Goal: Find specific page/section: Find specific page/section

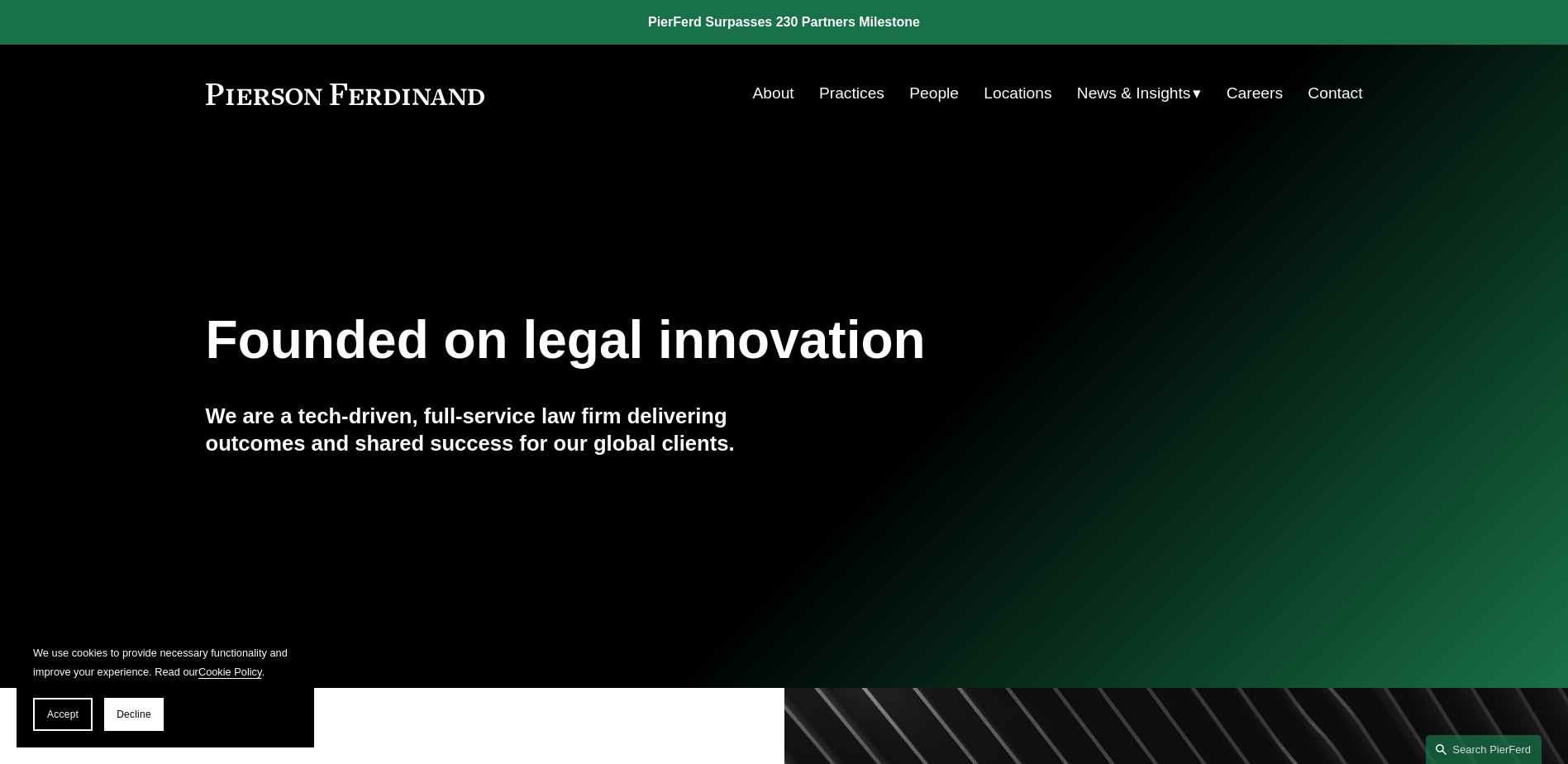
click at [935, 78] on link "People" at bounding box center [934, 93] width 50 height 31
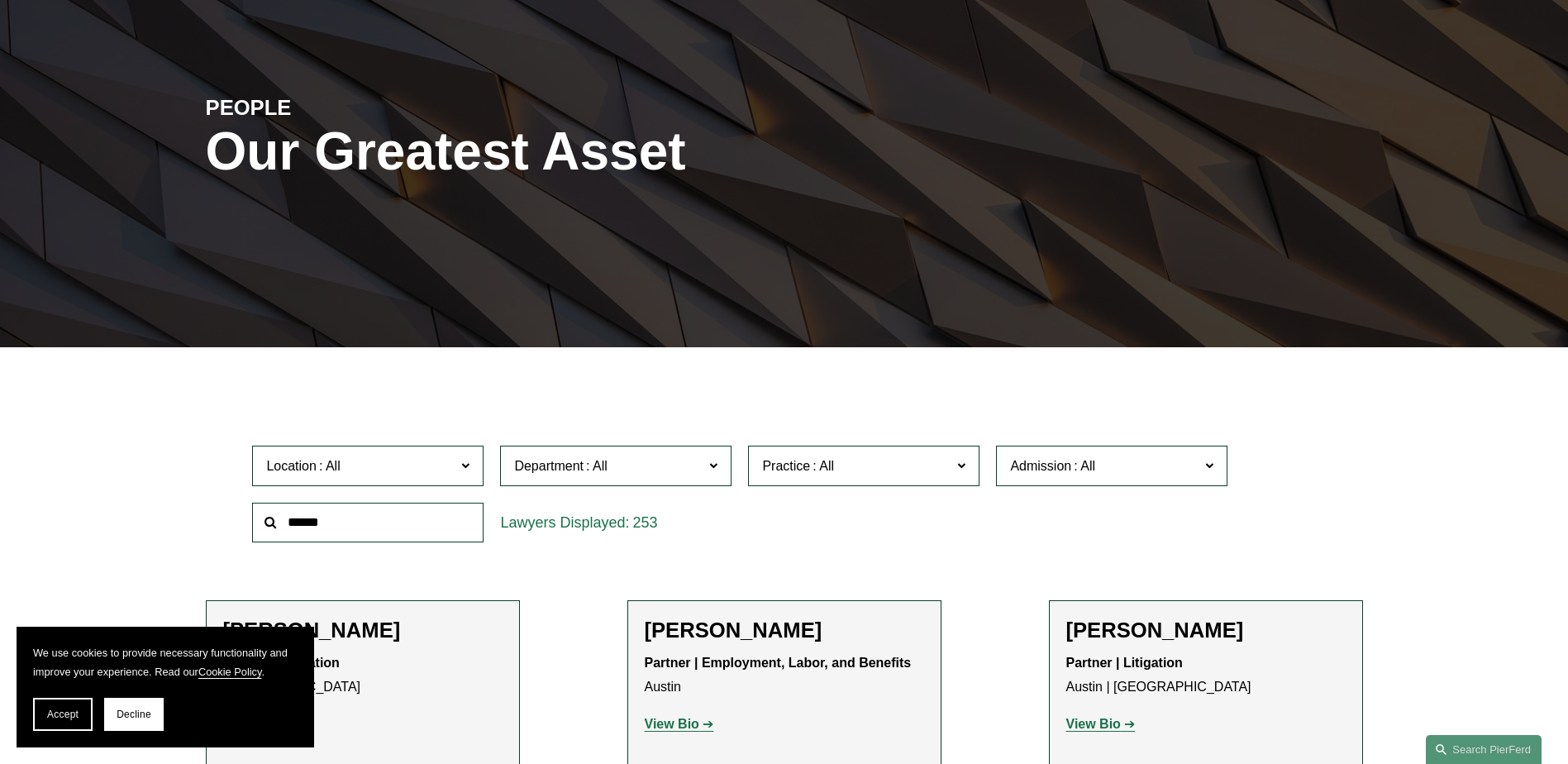
scroll to position [165, 0]
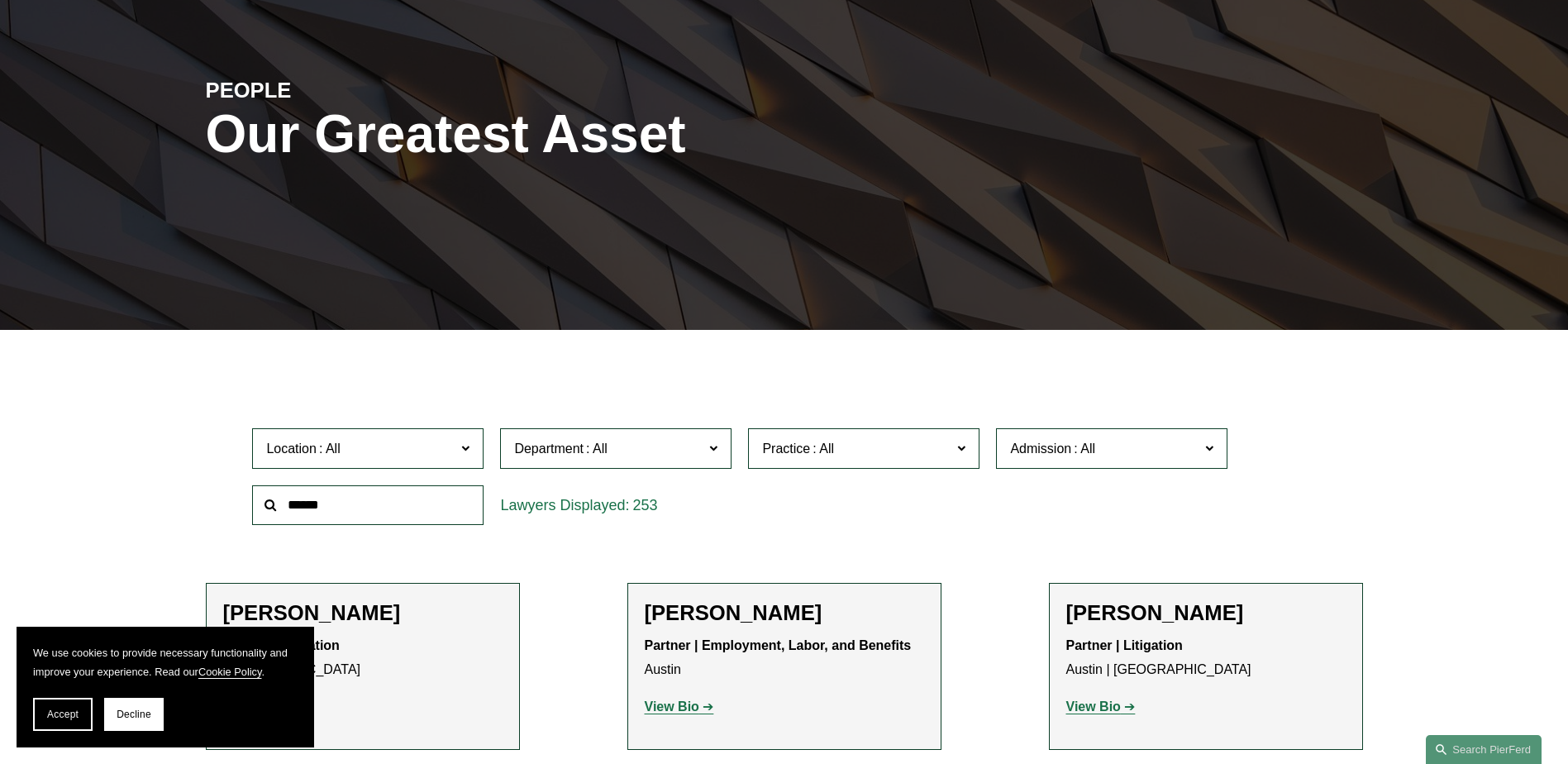
click at [397, 500] on input "text" at bounding box center [368, 506] width 231 height 41
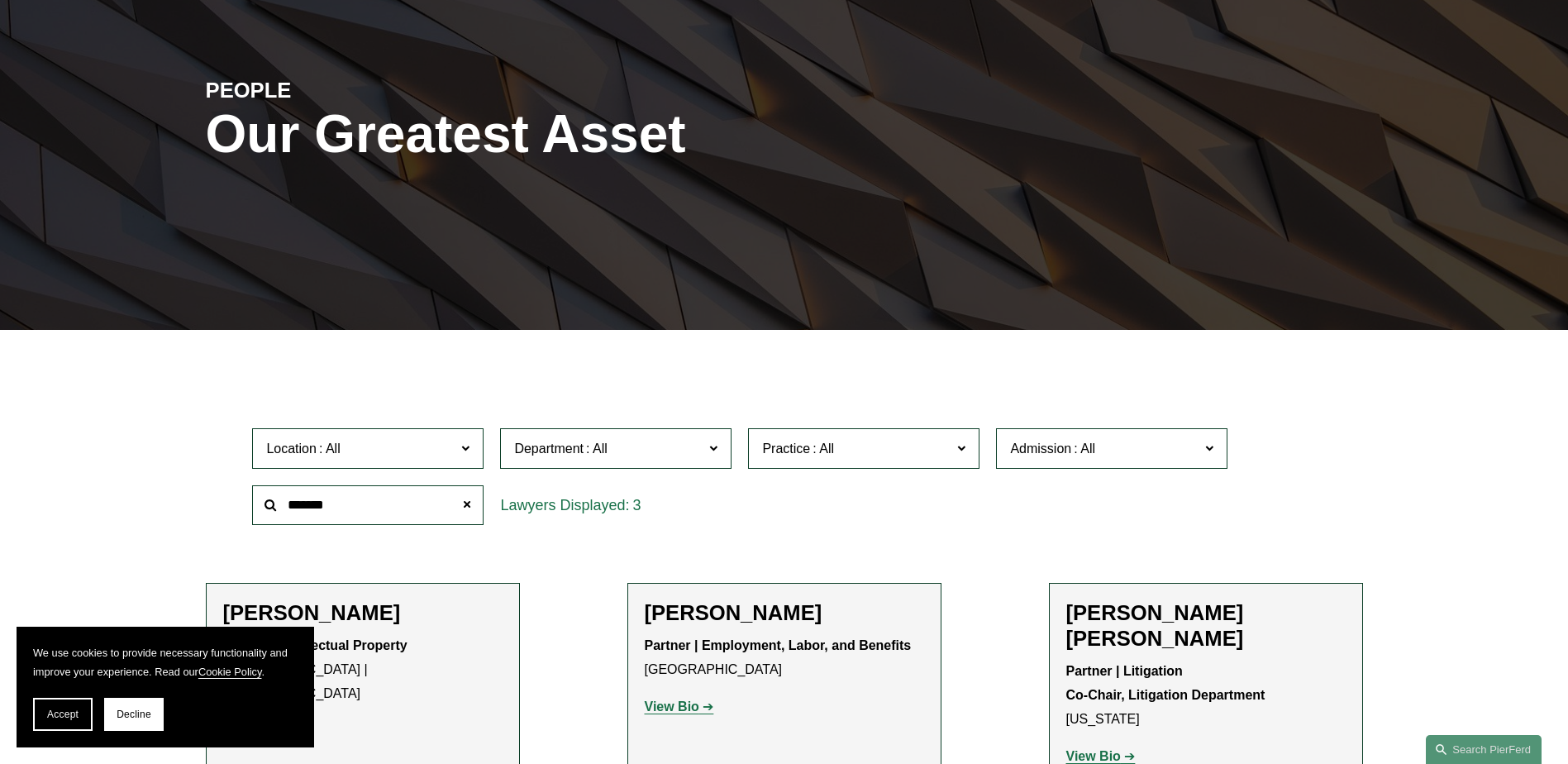
type input "*******"
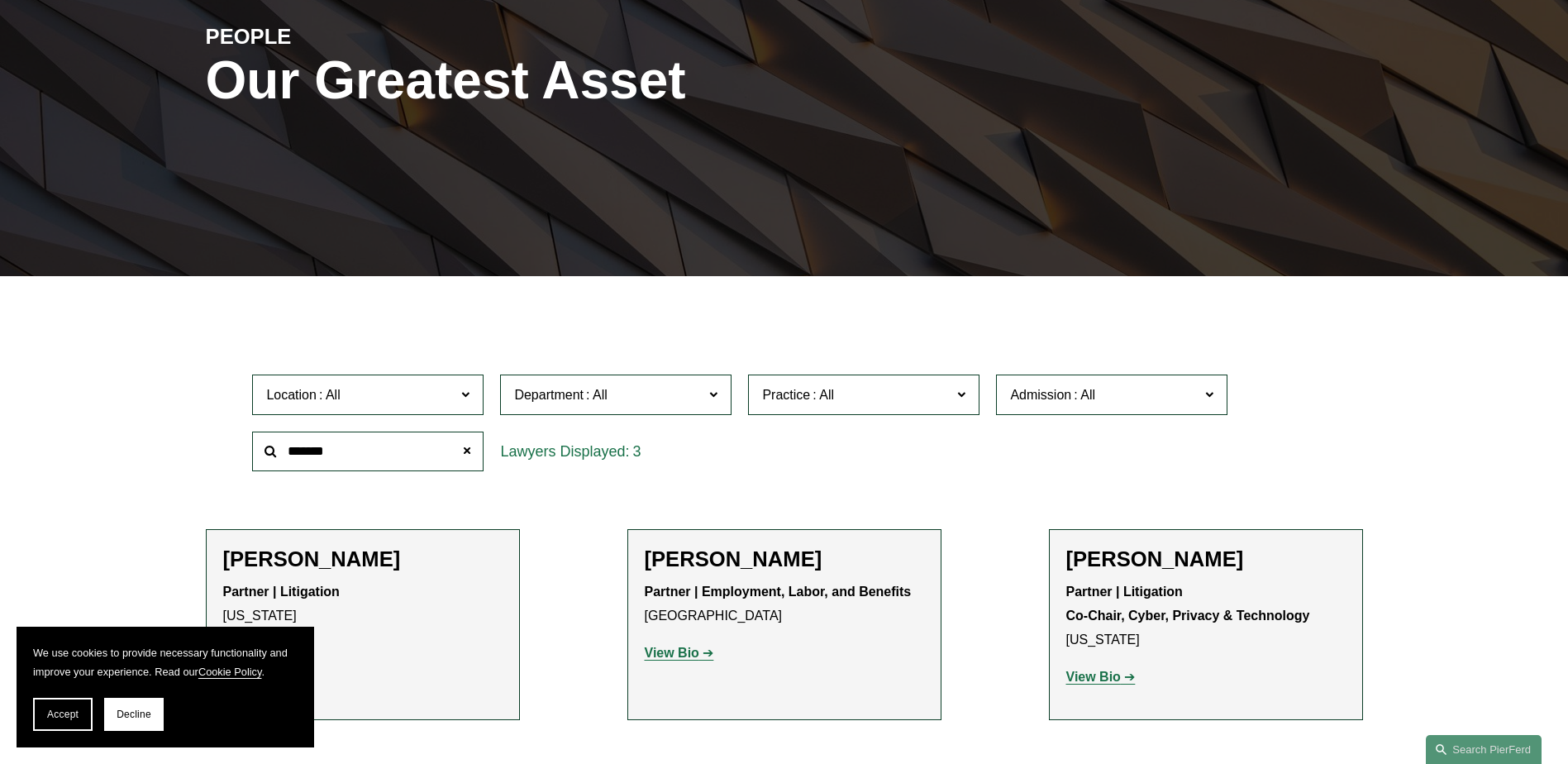
scroll to position [248, 0]
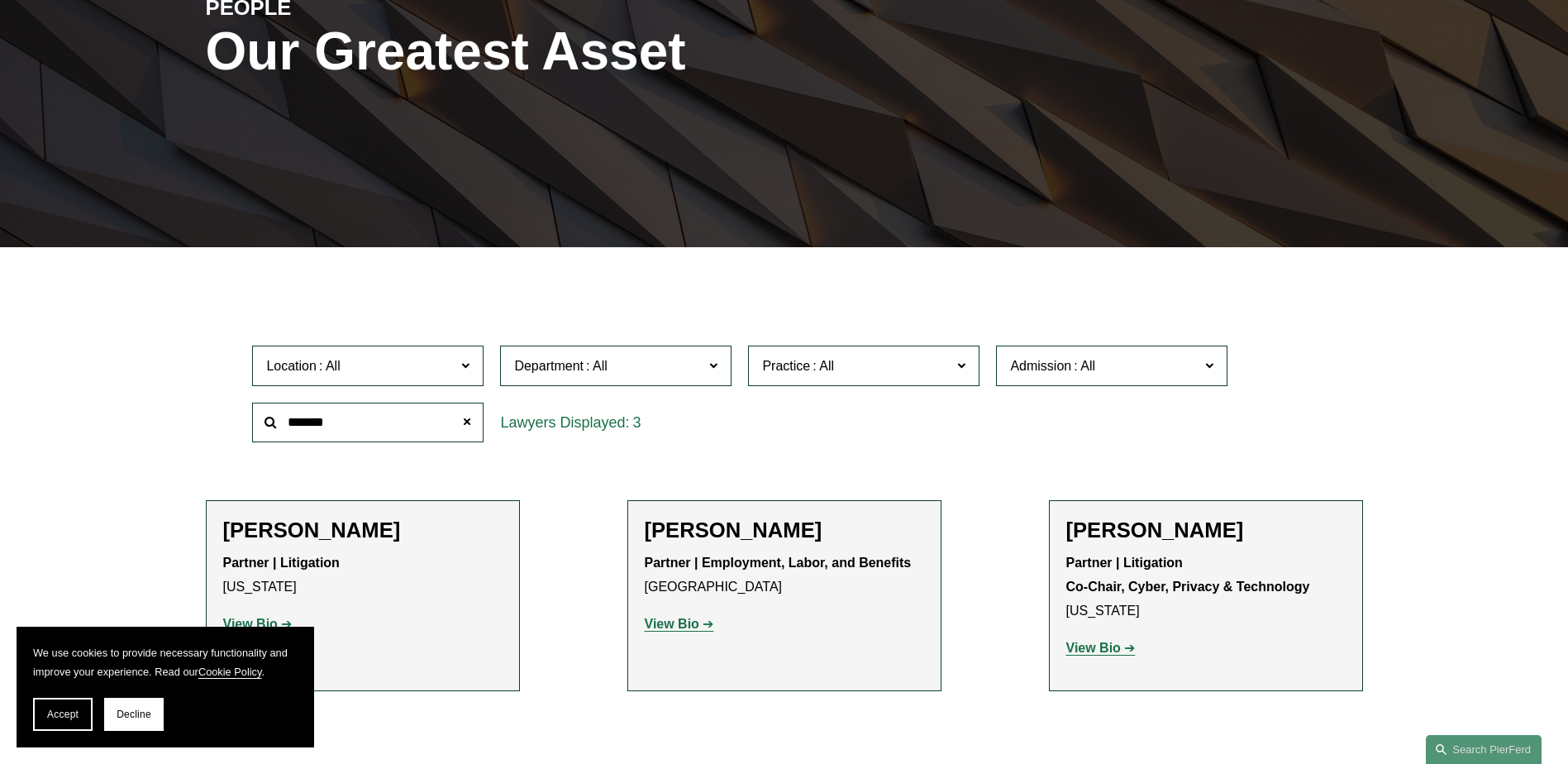
click at [688, 631] on strong "View Bio" at bounding box center [672, 623] width 54 height 14
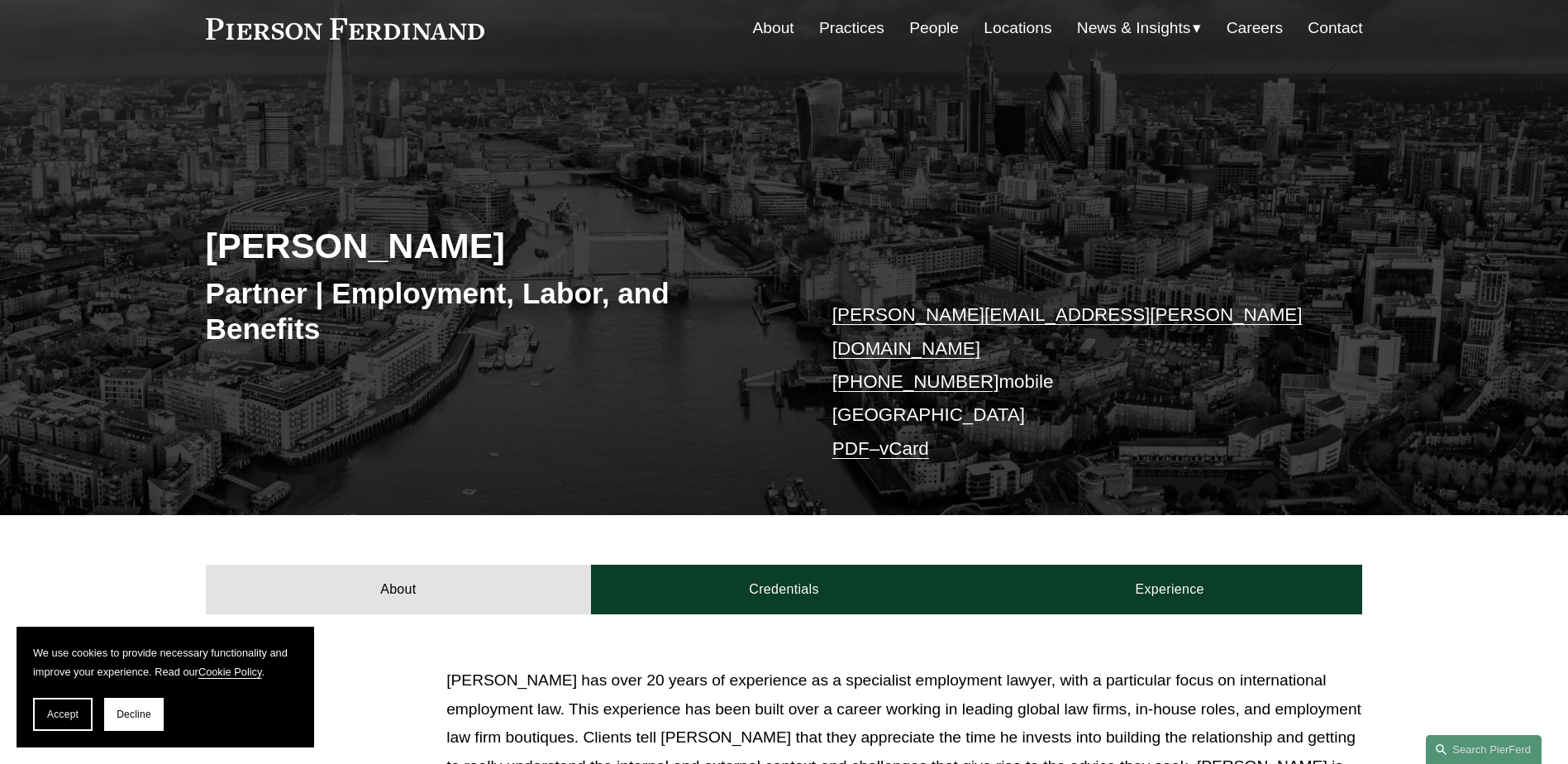
scroll to position [165, 0]
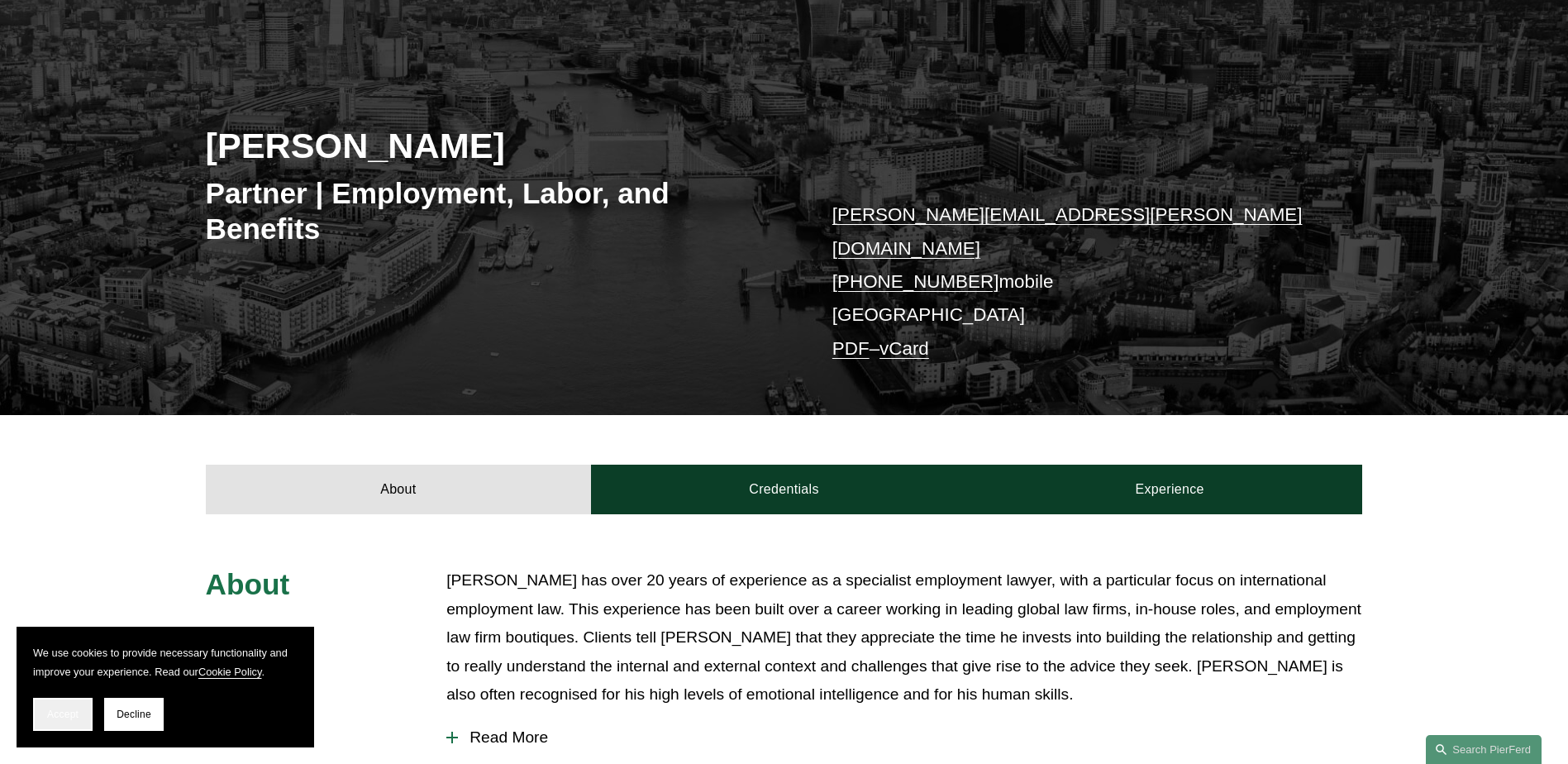
click at [79, 713] on span "Accept" at bounding box center [63, 714] width 31 height 12
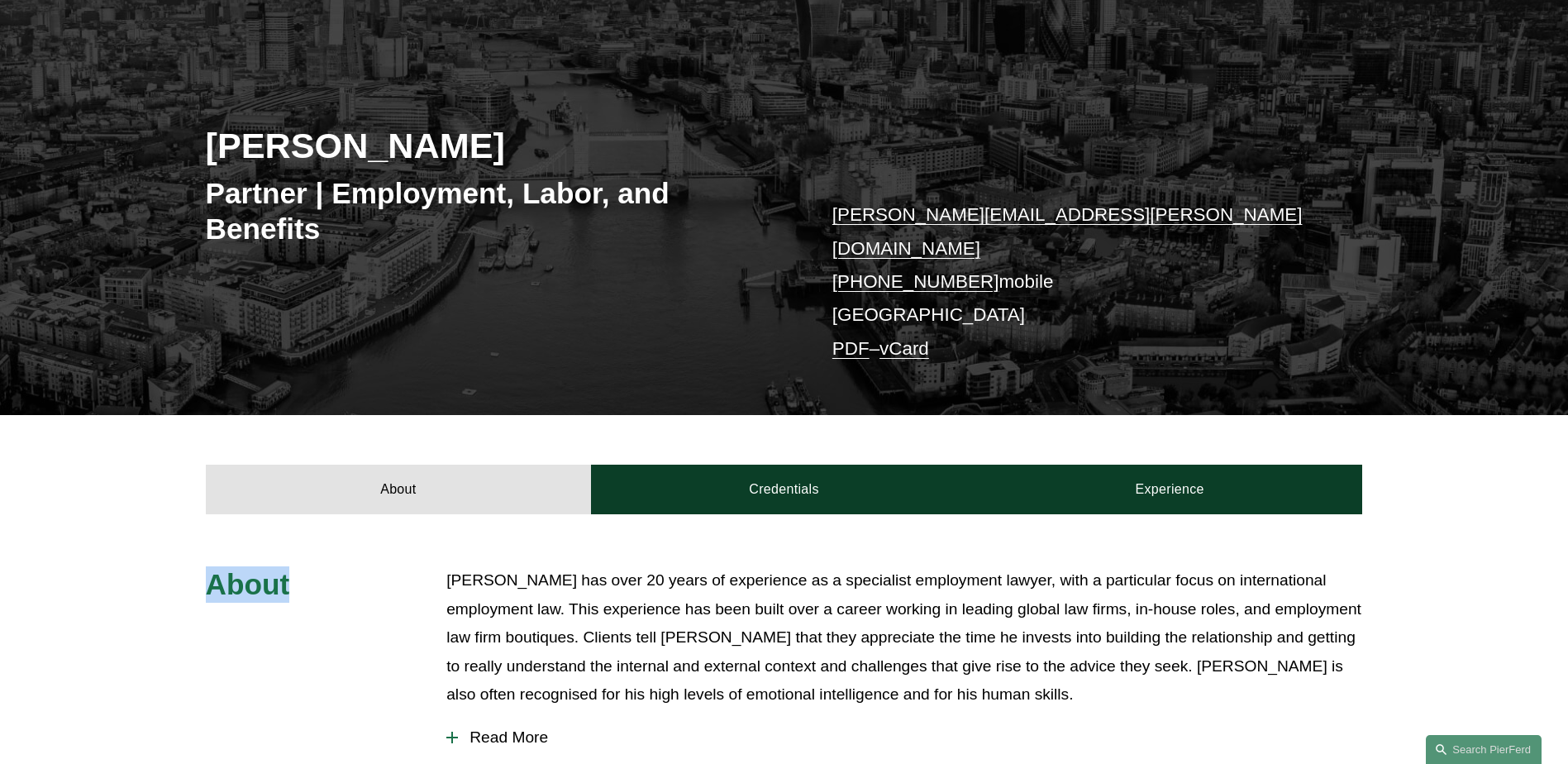
drag, startPoint x: 300, startPoint y: 565, endPoint x: 180, endPoint y: 586, distance: 121.8
click at [180, 586] on div "About Richard has over 20 years of experience as a specialist employment lawyer…" at bounding box center [784, 740] width 1568 height 349
drag, startPoint x: 180, startPoint y: 586, endPoint x: 337, endPoint y: 594, distance: 157.2
click at [337, 594] on div "About" at bounding box center [302, 590] width 192 height 50
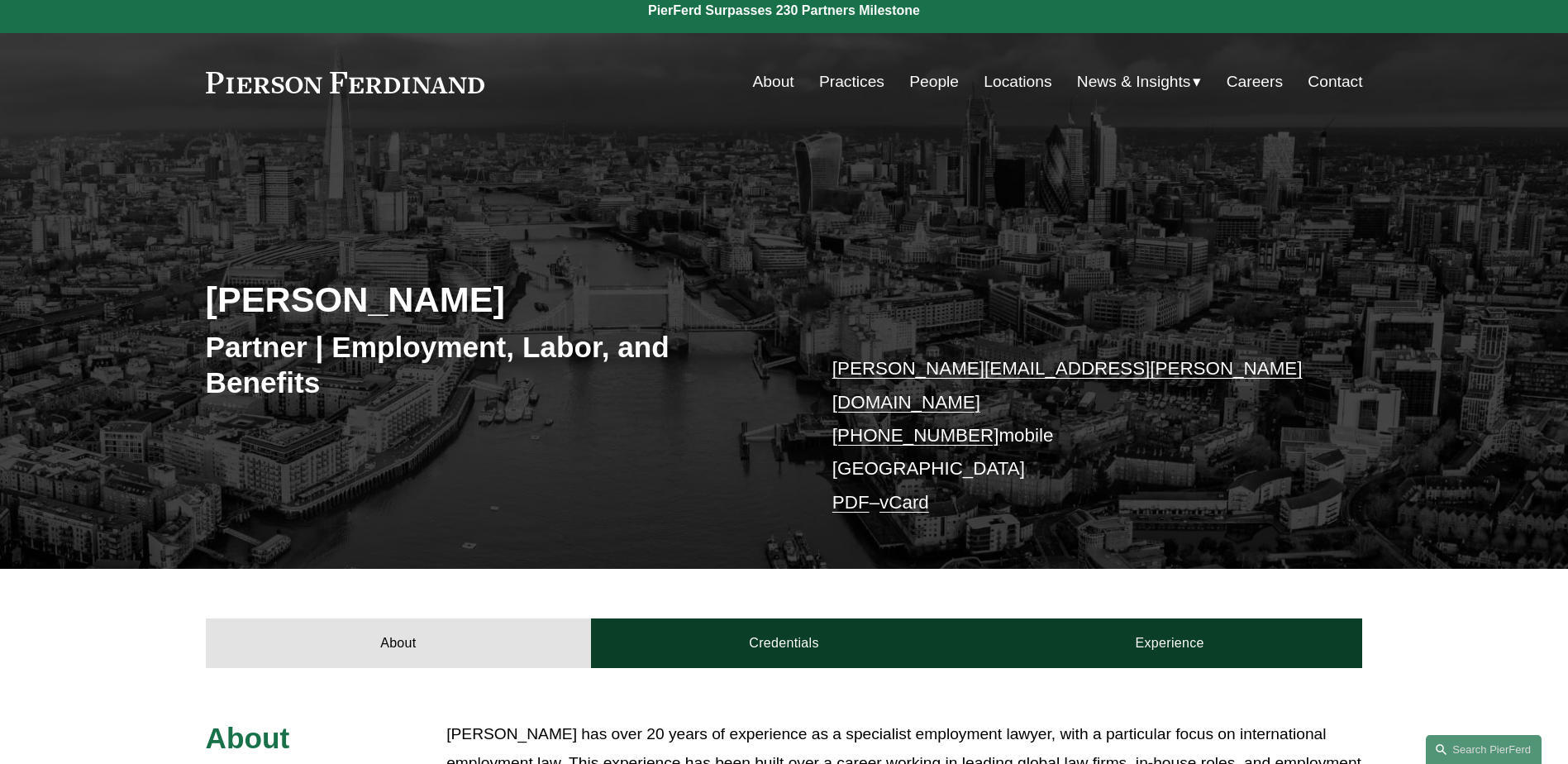
scroll to position [0, 0]
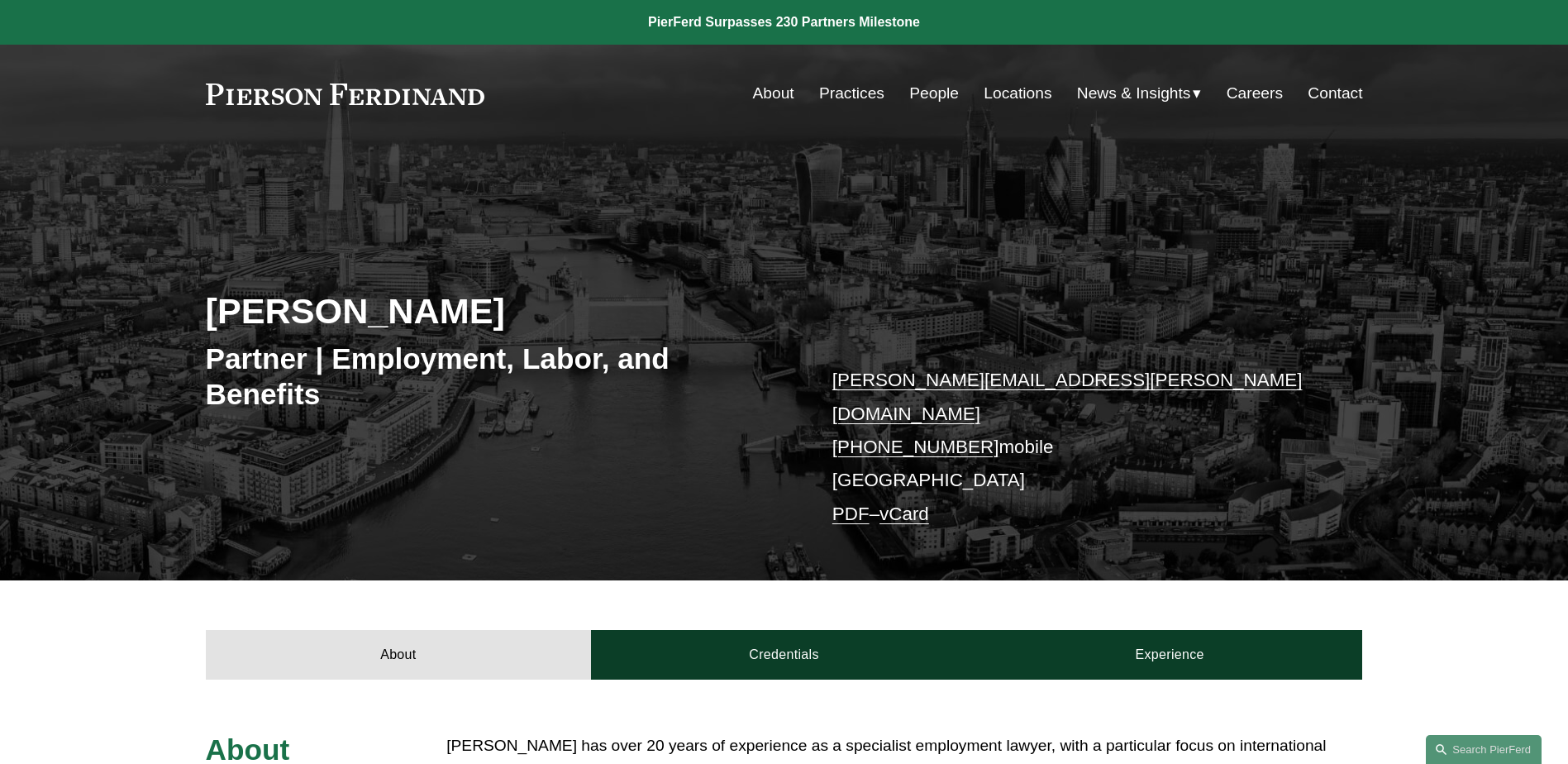
click at [773, 90] on link "About" at bounding box center [774, 93] width 42 height 31
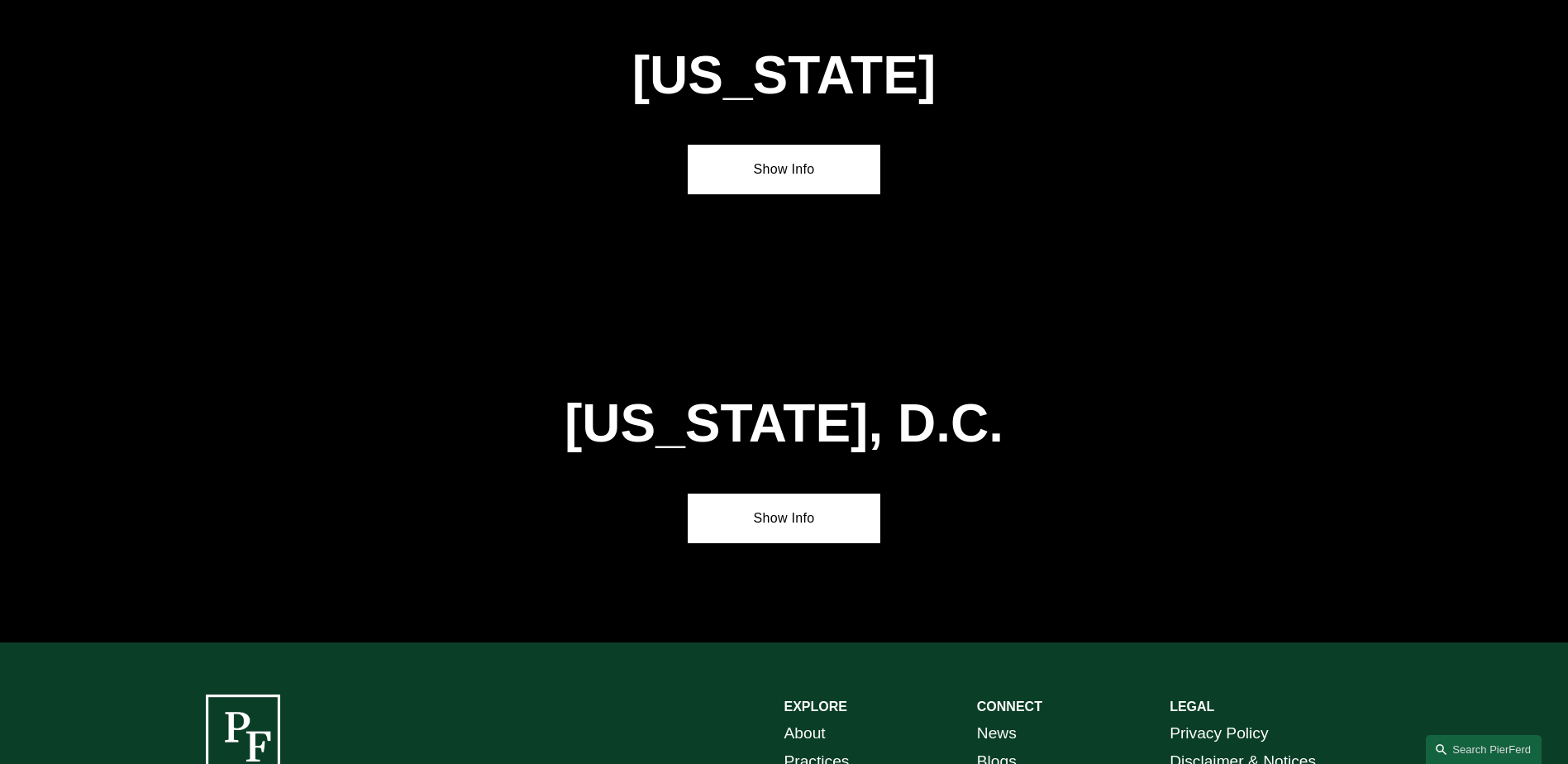
scroll to position [6982, 0]
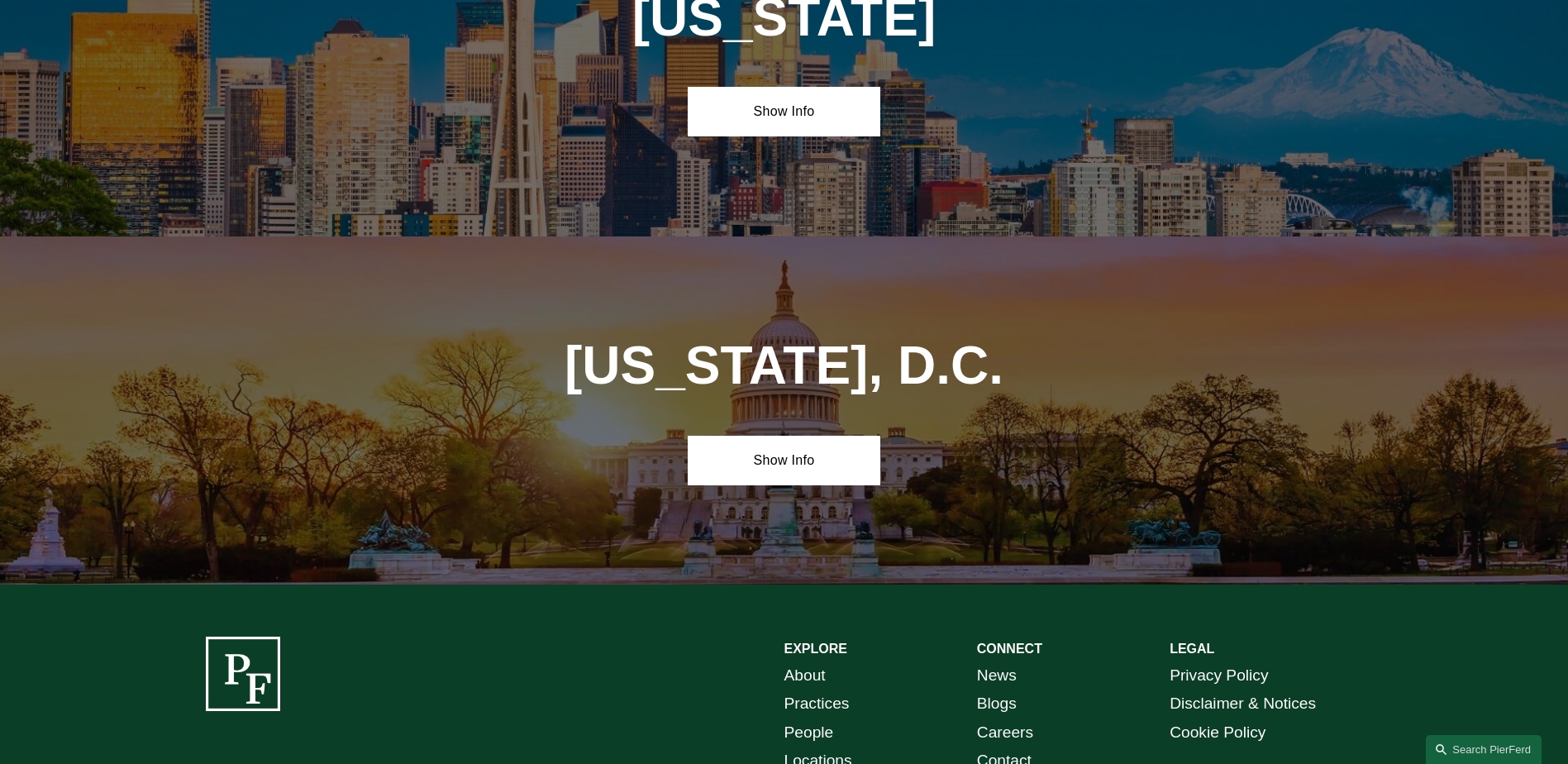
click at [807, 747] on link "Locations" at bounding box center [818, 761] width 68 height 29
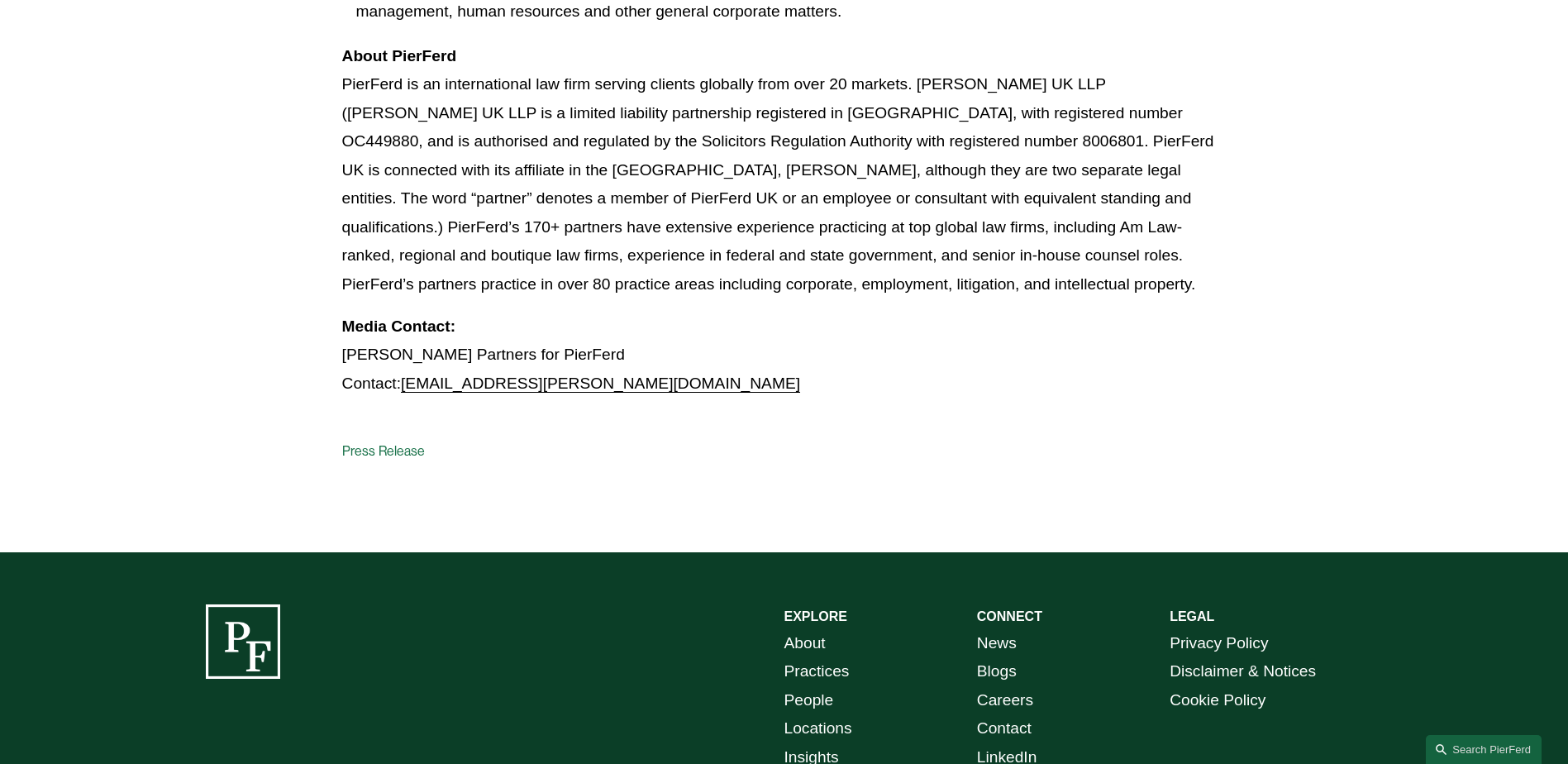
scroll to position [2232, 0]
